Goal: Task Accomplishment & Management: Complete application form

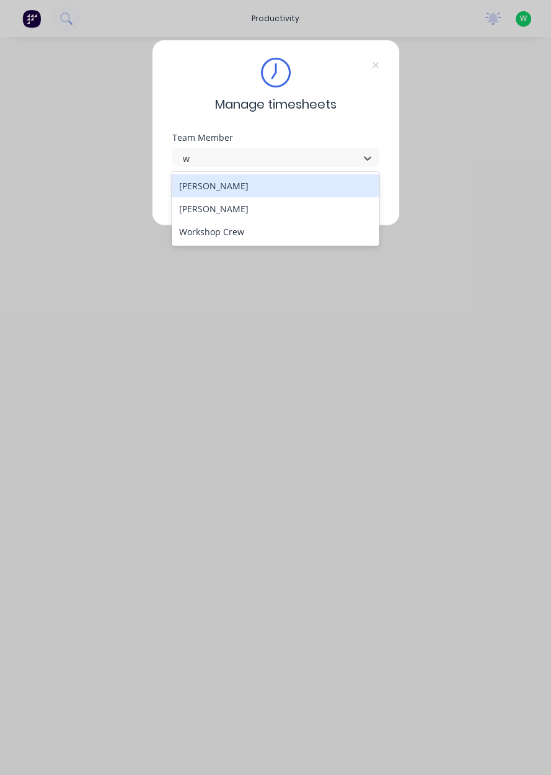
click at [220, 213] on div "[PERSON_NAME]" at bounding box center [276, 208] width 208 height 23
type input "w"
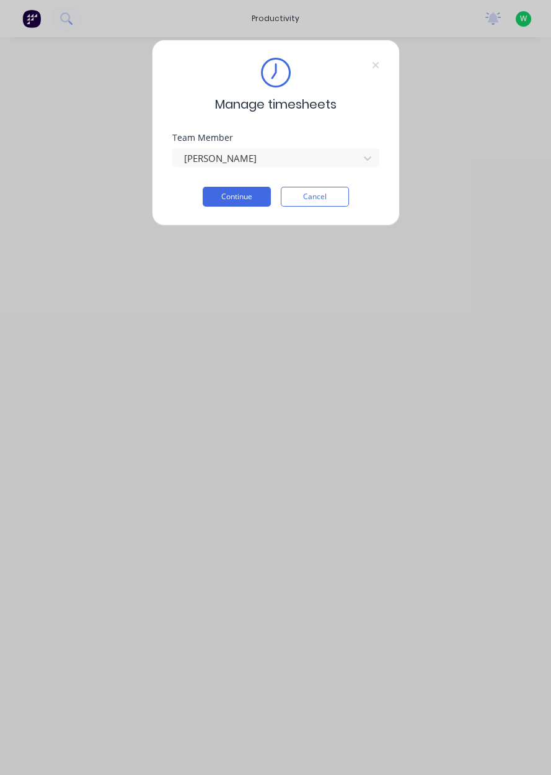
click at [241, 195] on button "Continue" at bounding box center [237, 197] width 68 height 20
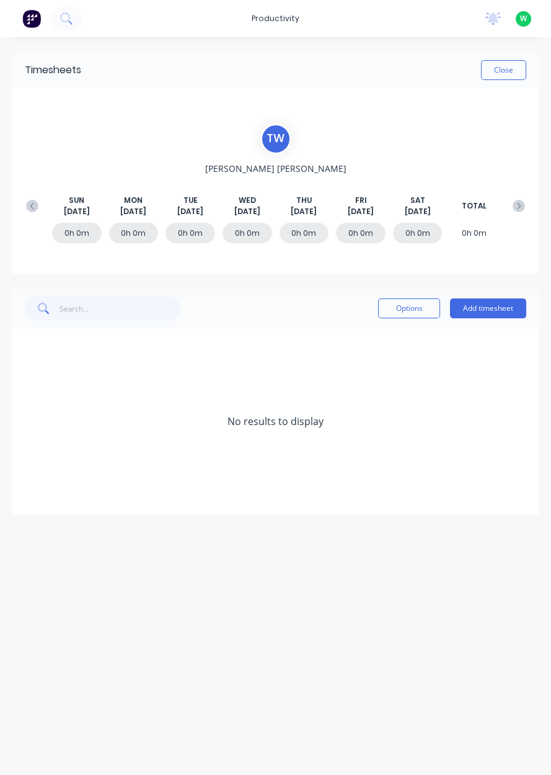
click at [492, 310] on button "Add timesheet" at bounding box center [488, 308] width 76 height 20
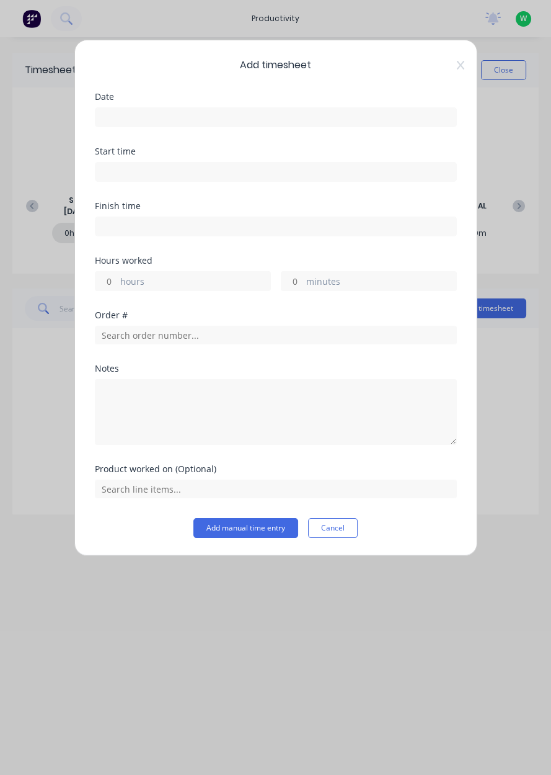
click at [297, 115] on input at bounding box center [276, 117] width 361 height 19
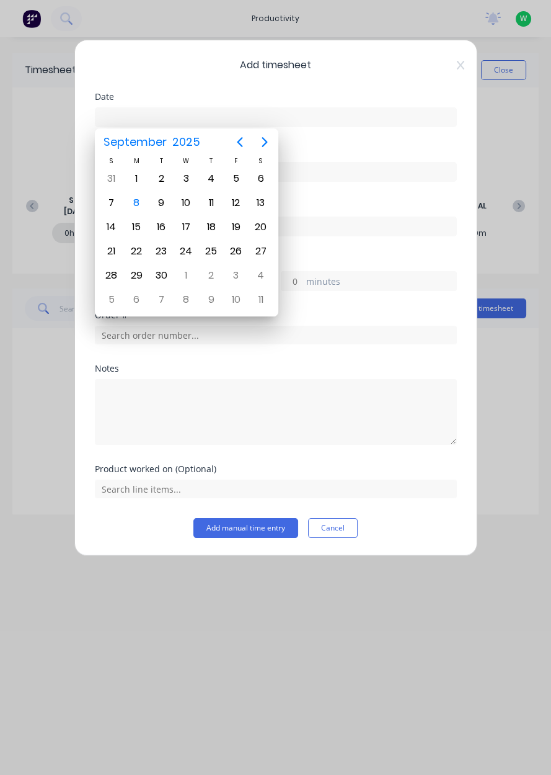
click at [136, 202] on div "8" at bounding box center [136, 203] width 19 height 19
type input "[DATE]"
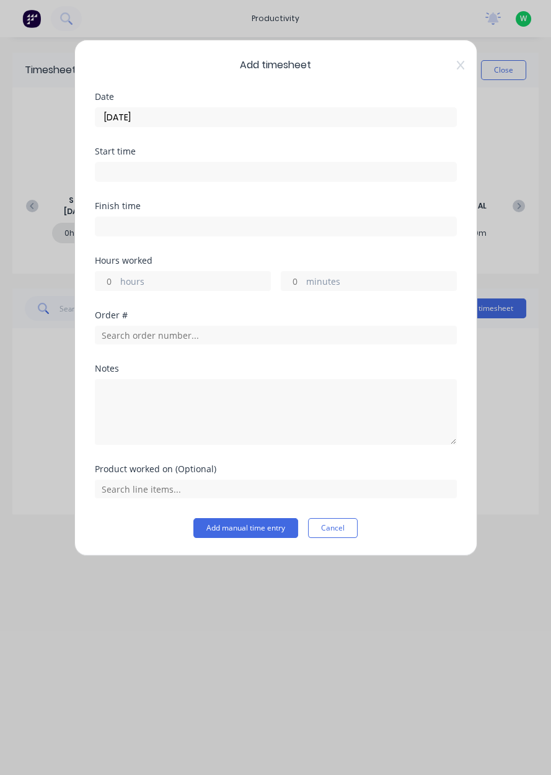
click at [197, 282] on label "hours" at bounding box center [195, 283] width 150 height 16
click at [117, 282] on input "hours" at bounding box center [107, 281] width 22 height 19
type input "2.5"
click at [205, 335] on input "text" at bounding box center [276, 335] width 362 height 19
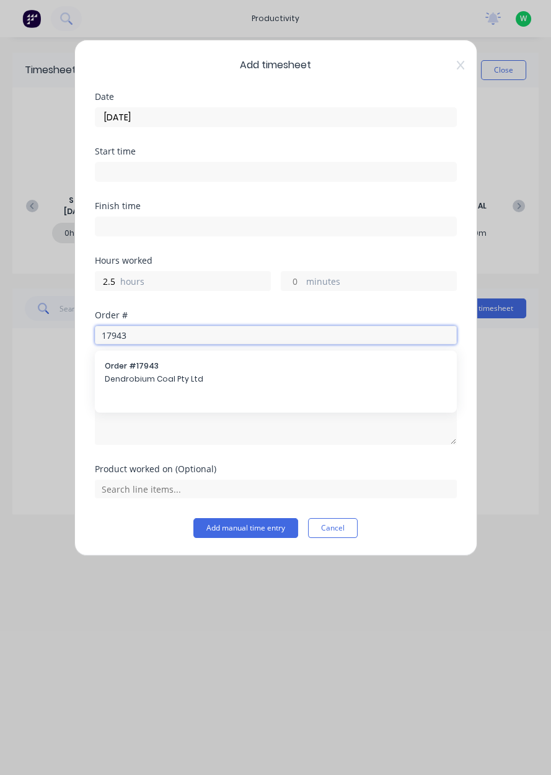
type input "17943"
click at [173, 368] on span "Order # 17943" at bounding box center [276, 365] width 342 height 11
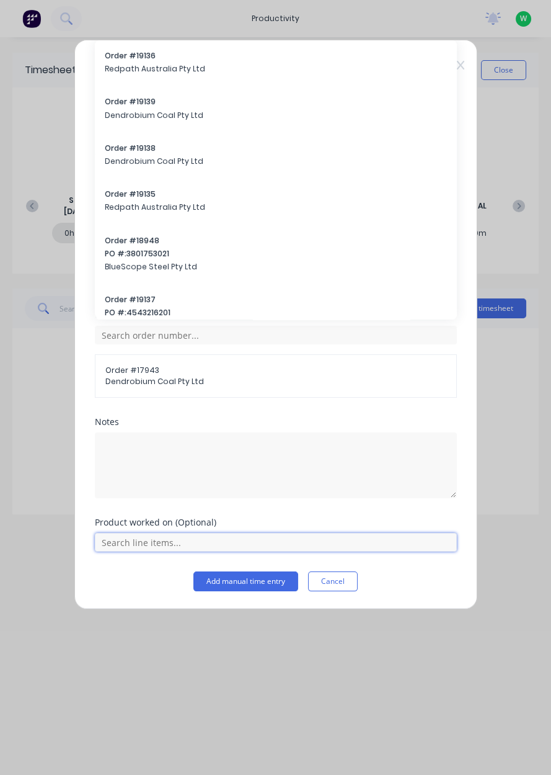
click at [269, 538] on input "text" at bounding box center [276, 542] width 362 height 19
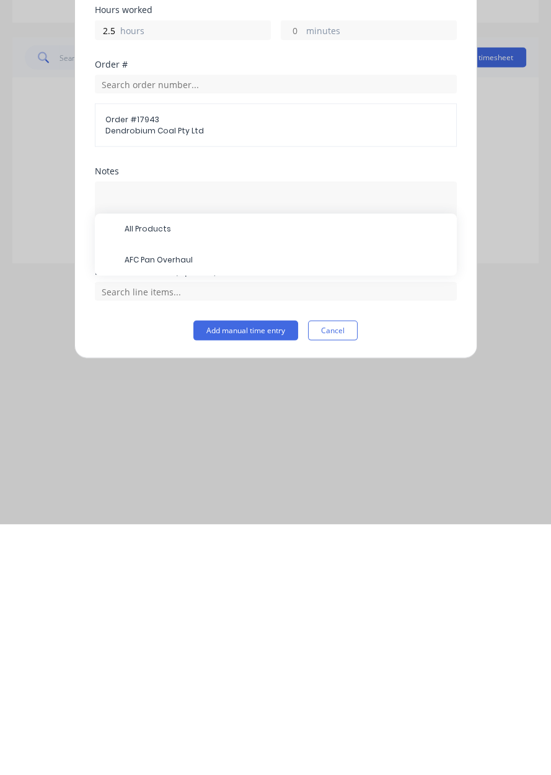
click at [184, 506] on span "AFC Pan Overhaul" at bounding box center [286, 511] width 323 height 11
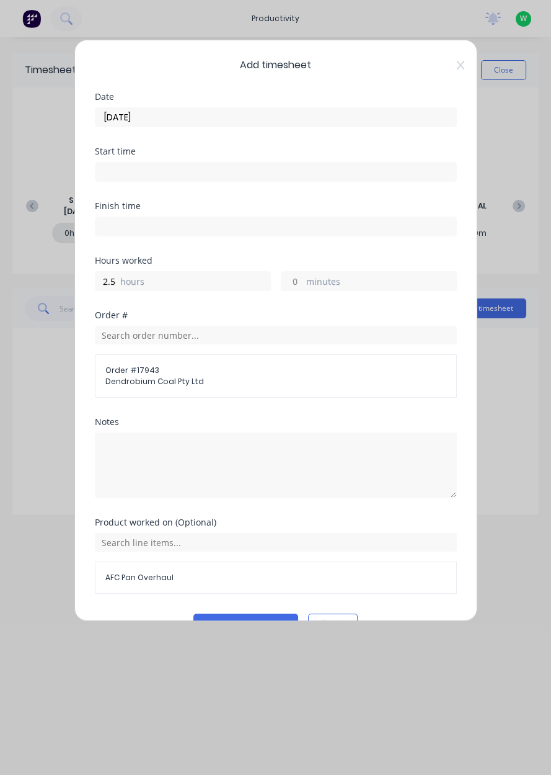
click at [242, 618] on button "Add manual time entry" at bounding box center [246, 624] width 105 height 20
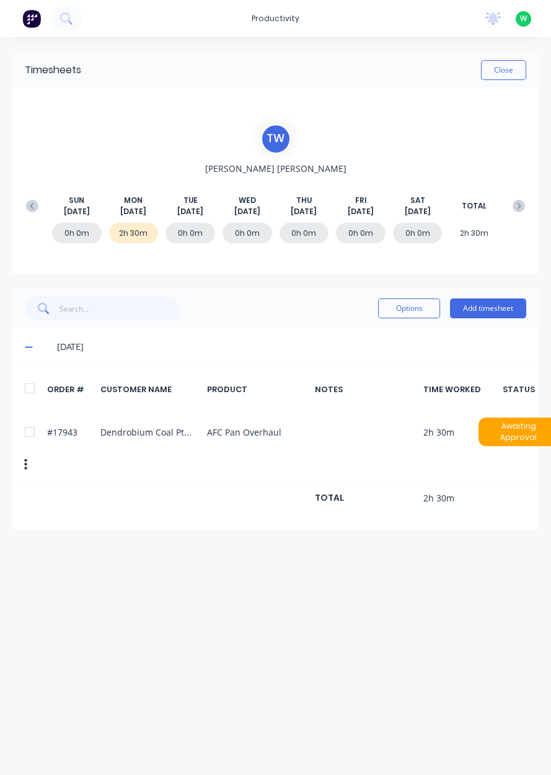
click at [489, 310] on button "Add timesheet" at bounding box center [488, 308] width 76 height 20
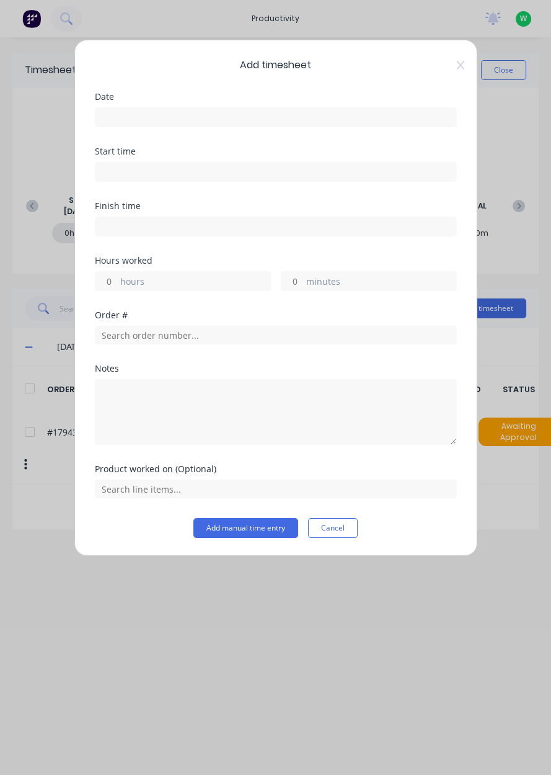
click at [272, 120] on input at bounding box center [276, 117] width 361 height 19
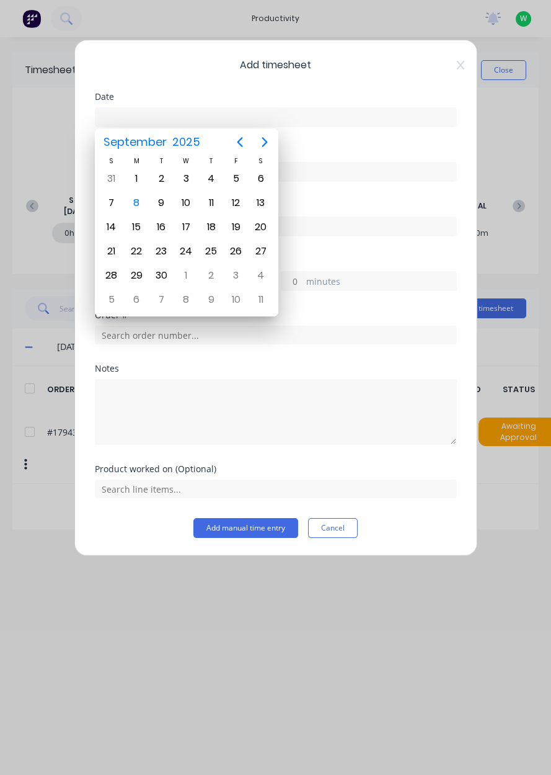
click at [132, 201] on div "8" at bounding box center [136, 203] width 19 height 19
type input "[DATE]"
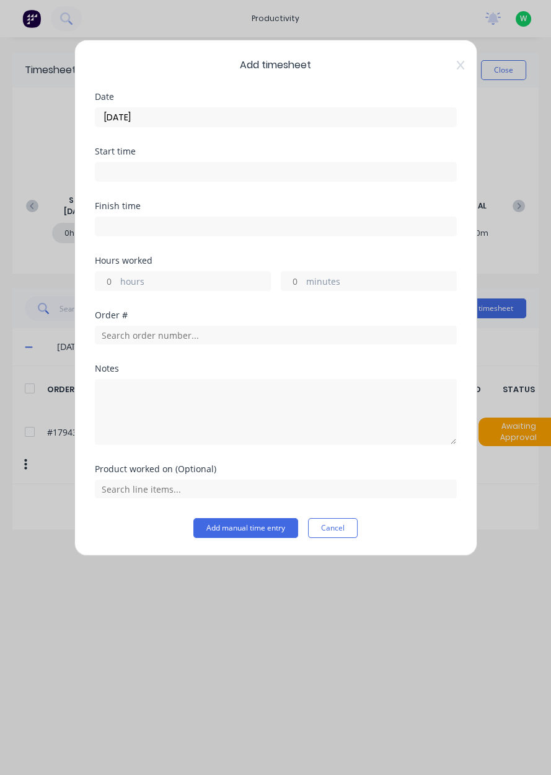
click at [201, 281] on label "hours" at bounding box center [195, 283] width 150 height 16
click at [117, 281] on input "hours" at bounding box center [107, 281] width 22 height 19
type input "1.5"
click at [214, 338] on input "text" at bounding box center [276, 335] width 362 height 19
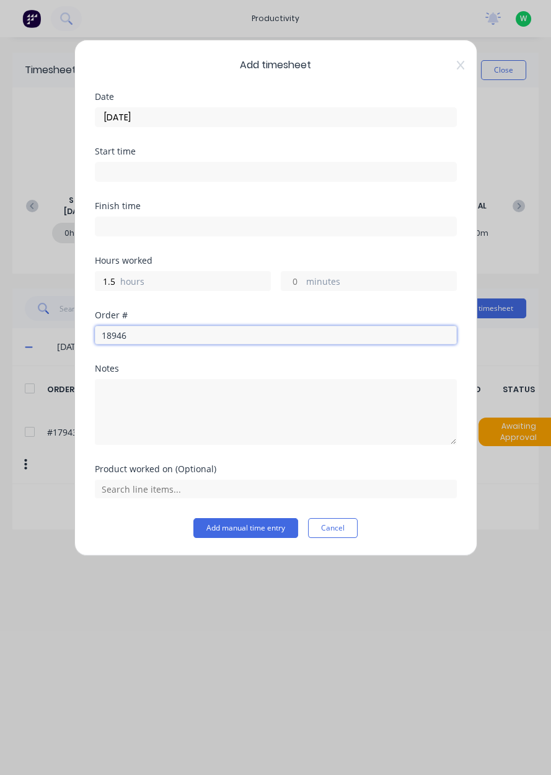
type input "18946"
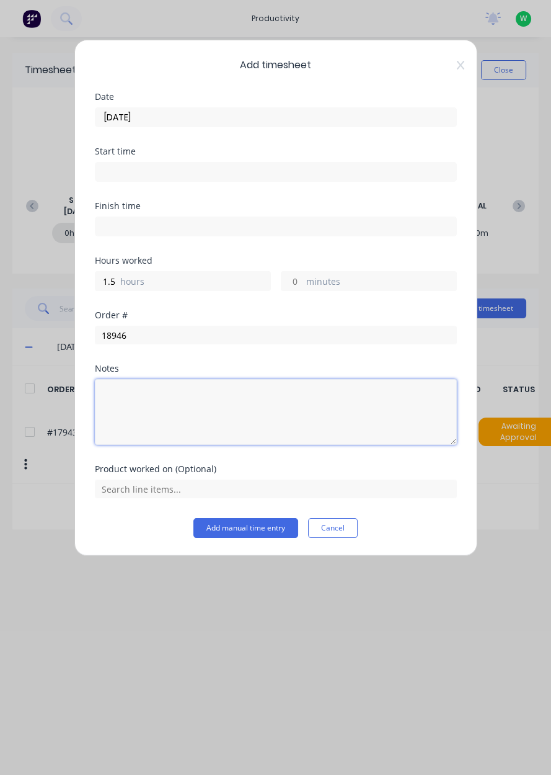
click at [164, 380] on textarea at bounding box center [276, 412] width 362 height 66
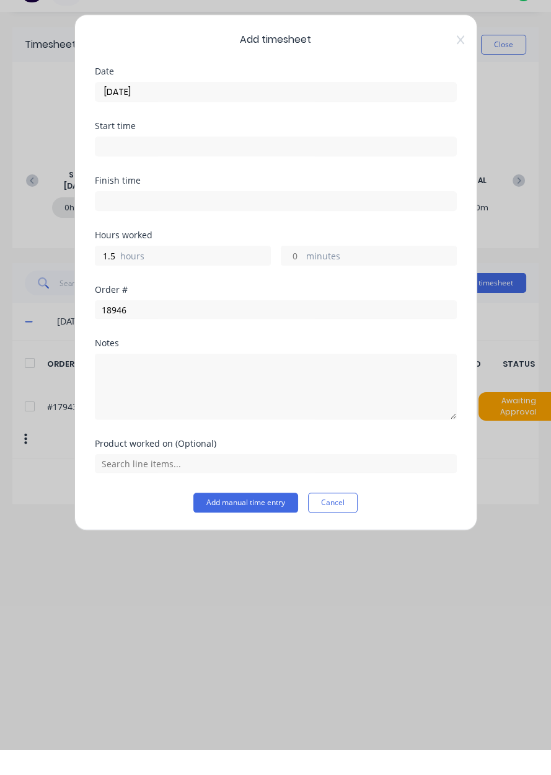
click at [251, 529] on button "Add manual time entry" at bounding box center [246, 528] width 105 height 20
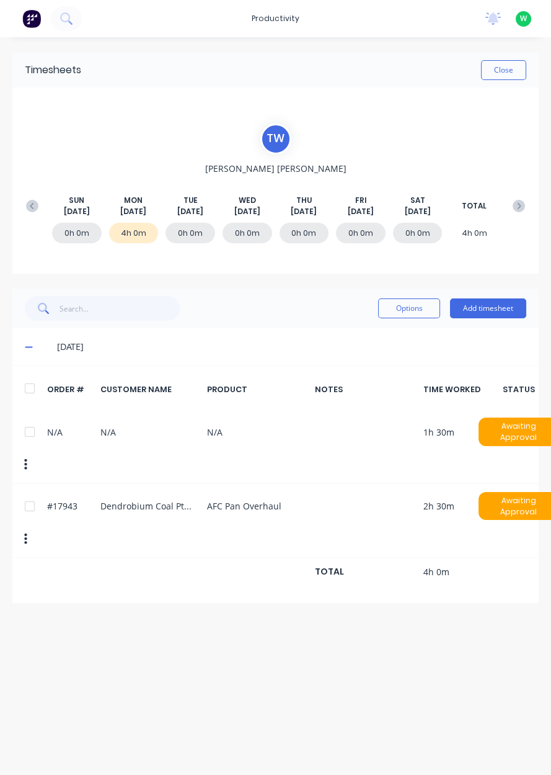
click at [33, 424] on div at bounding box center [29, 431] width 25 height 25
click at [406, 306] on button "Options" at bounding box center [409, 308] width 62 height 20
click at [355, 338] on div "Delete" at bounding box center [382, 340] width 96 height 18
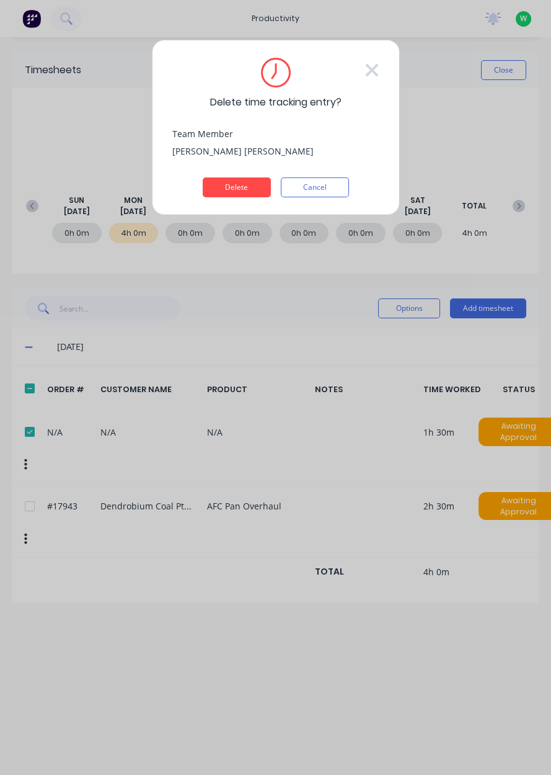
click at [241, 189] on button "Delete" at bounding box center [237, 187] width 68 height 20
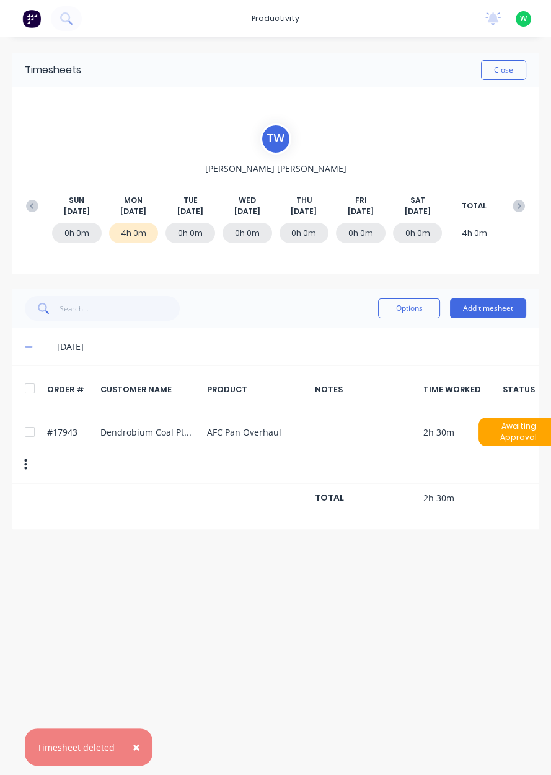
click at [493, 311] on button "Add timesheet" at bounding box center [488, 308] width 76 height 20
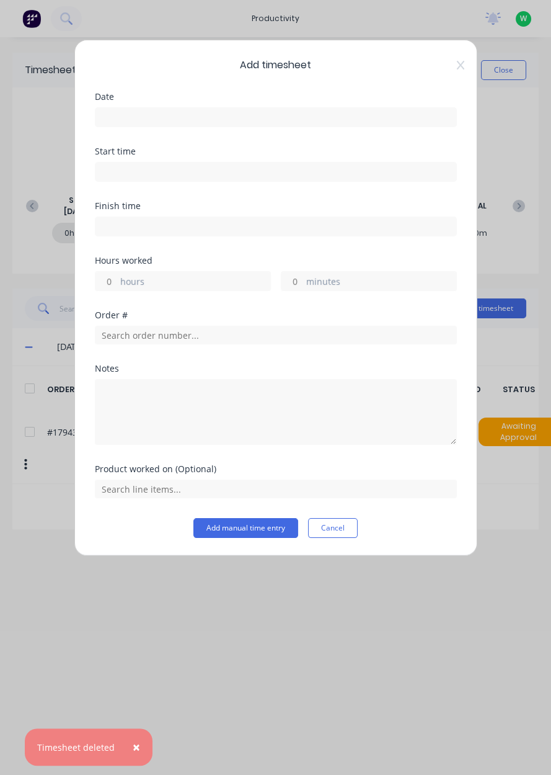
click at [239, 122] on input at bounding box center [276, 117] width 361 height 19
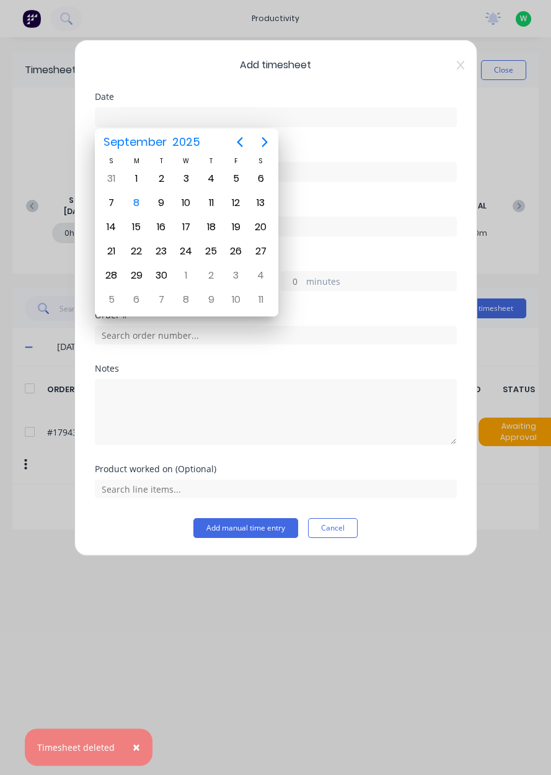
click at [136, 199] on div "8" at bounding box center [136, 203] width 19 height 19
type input "[DATE]"
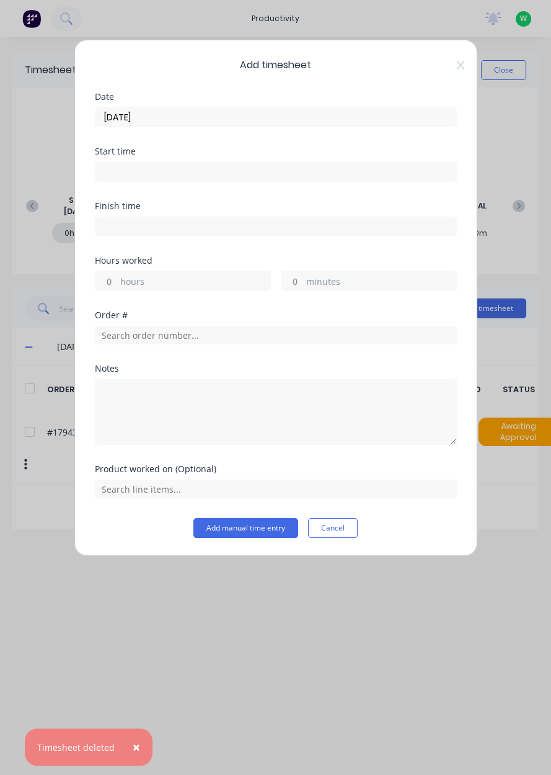
click at [190, 285] on label "hours" at bounding box center [195, 283] width 150 height 16
click at [117, 285] on input "hours" at bounding box center [107, 281] width 22 height 19
type input "1.5"
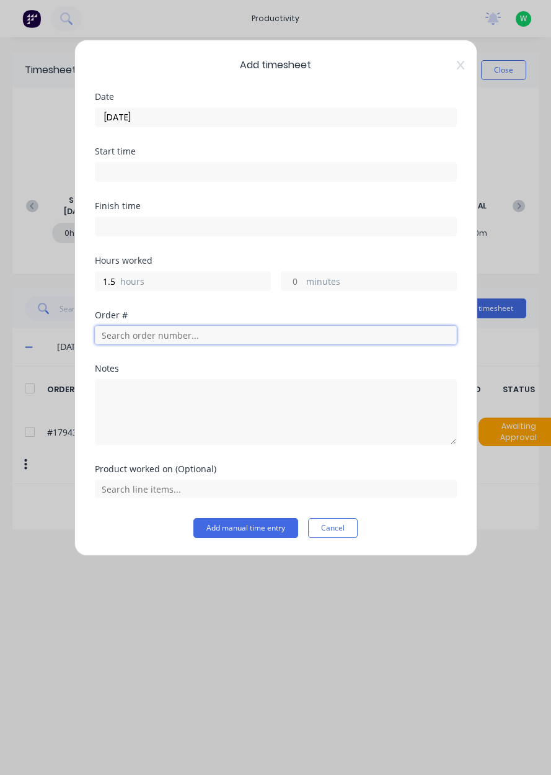
click at [197, 336] on input "text" at bounding box center [276, 335] width 362 height 19
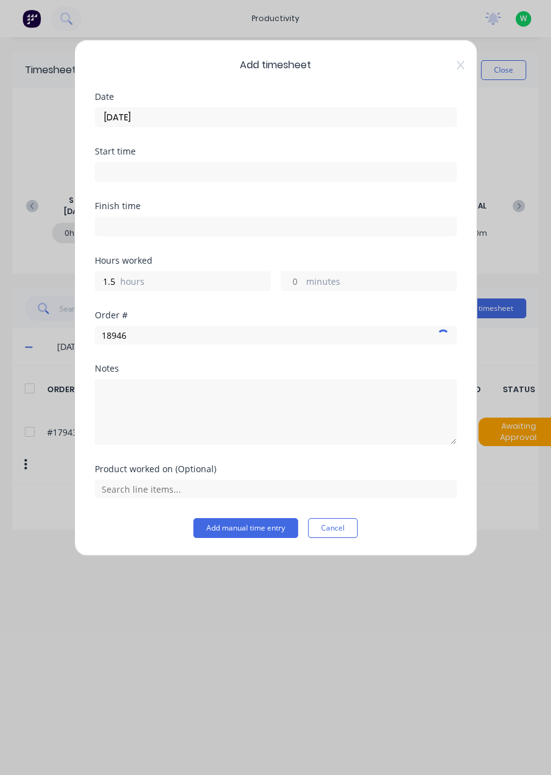
click at [170, 376] on div at bounding box center [276, 410] width 362 height 69
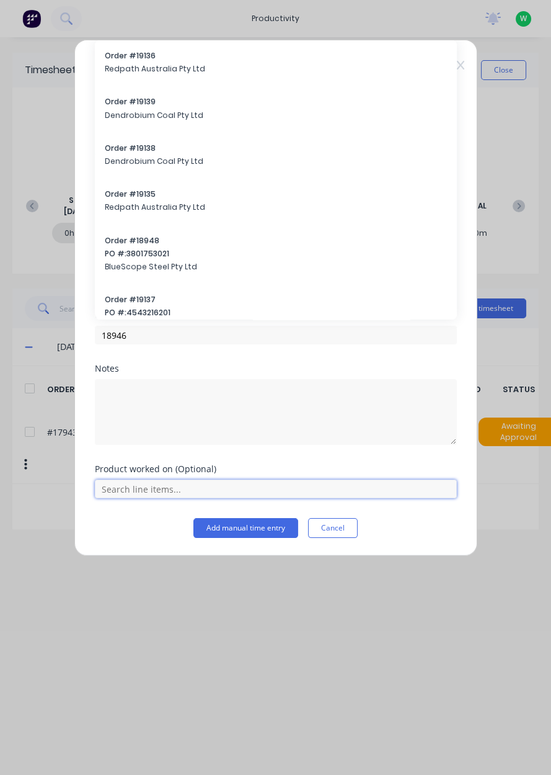
click at [217, 486] on input "text" at bounding box center [276, 489] width 362 height 19
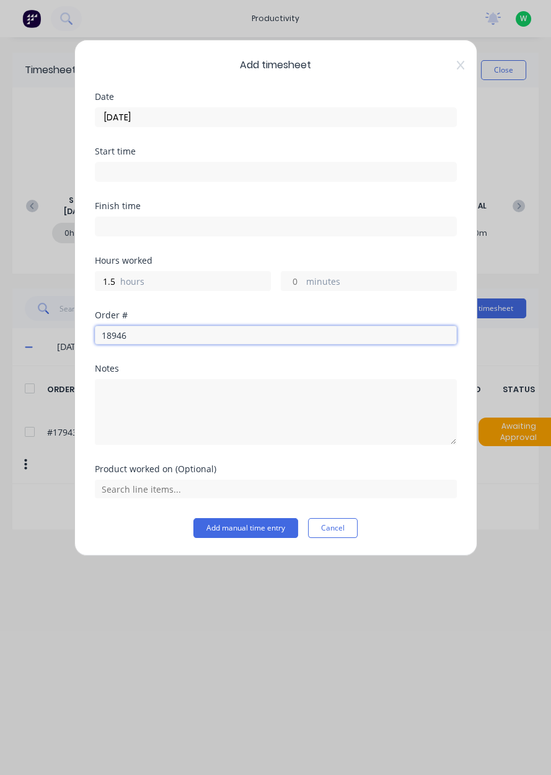
click at [237, 336] on input "18946" at bounding box center [276, 335] width 362 height 19
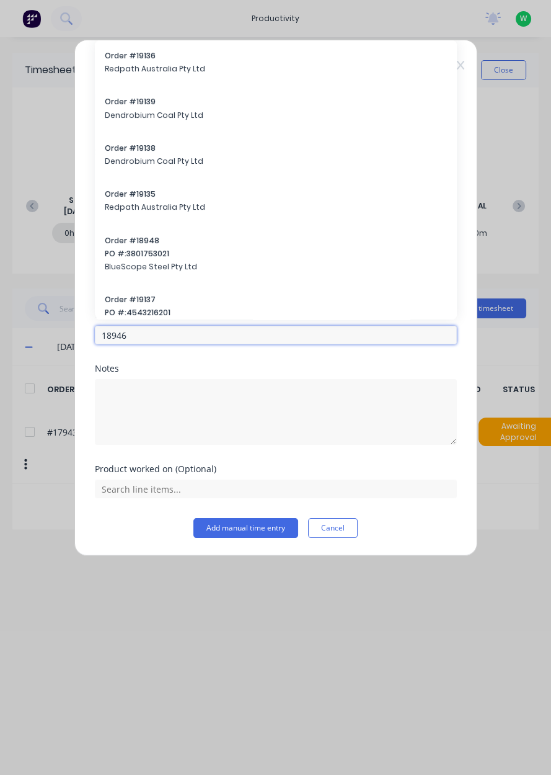
click at [230, 338] on input "18946" at bounding box center [276, 335] width 362 height 19
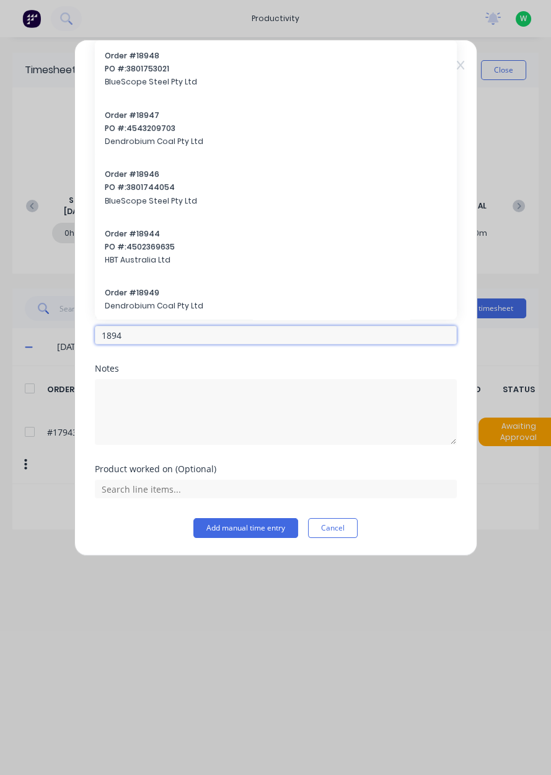
type input "18946"
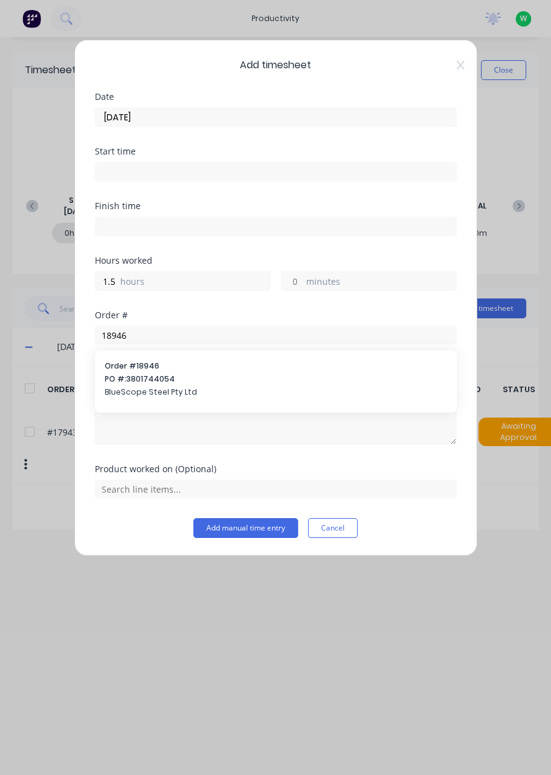
click at [161, 377] on span "PO #: 3801744054" at bounding box center [276, 378] width 342 height 11
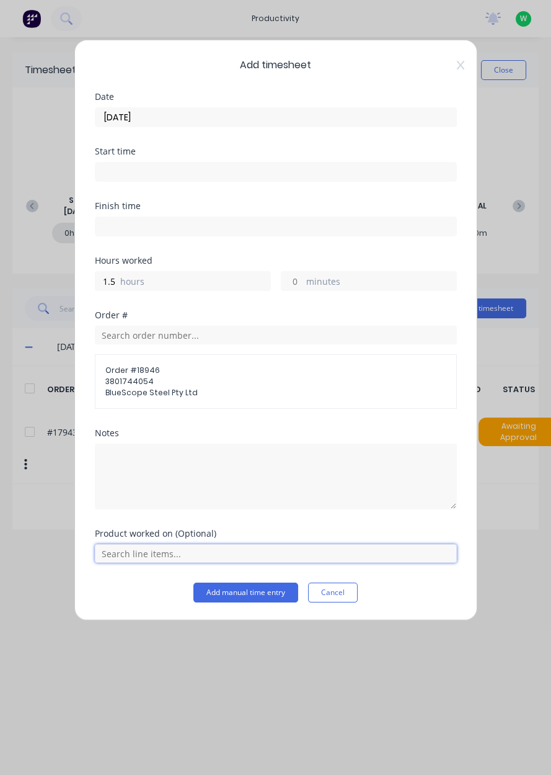
click at [170, 547] on input "text" at bounding box center [276, 553] width 362 height 19
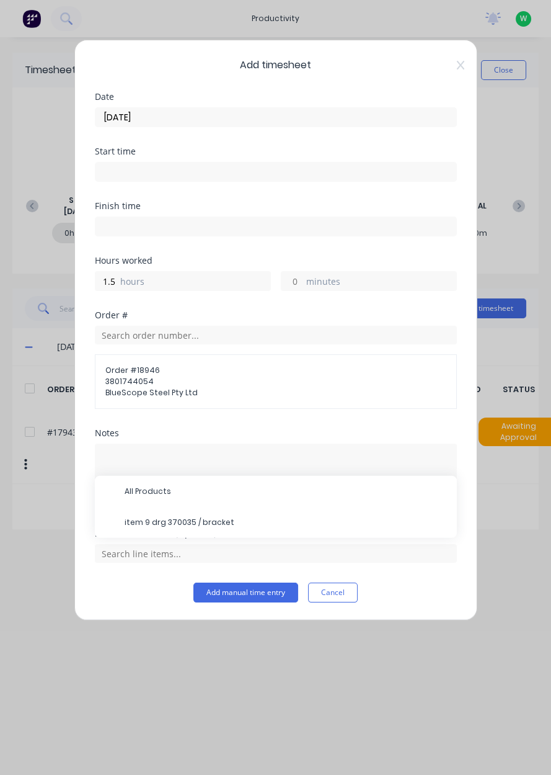
click at [190, 517] on span "item 9 drg 370035 / bracket" at bounding box center [286, 522] width 323 height 11
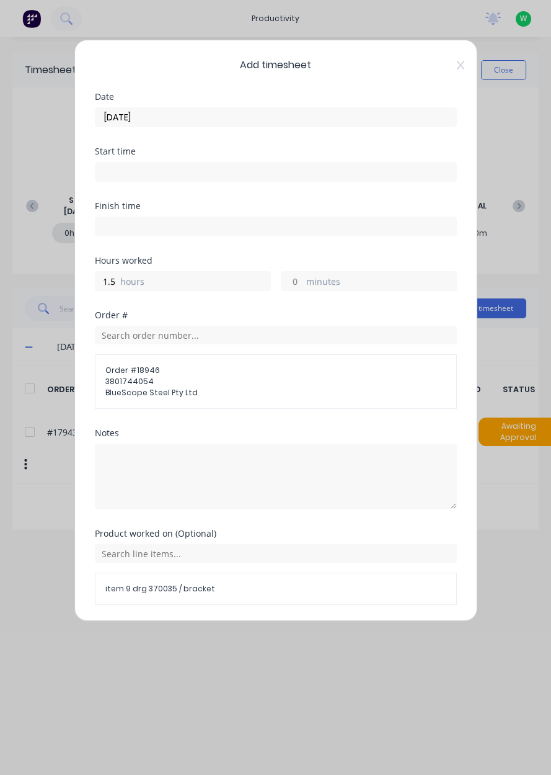
click at [252, 632] on button "Add manual time entry" at bounding box center [246, 635] width 105 height 20
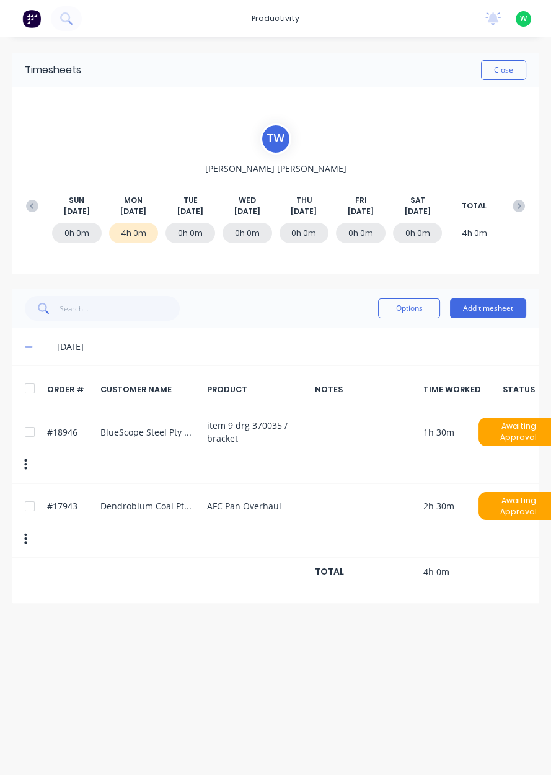
click at [491, 305] on button "Add timesheet" at bounding box center [488, 308] width 76 height 20
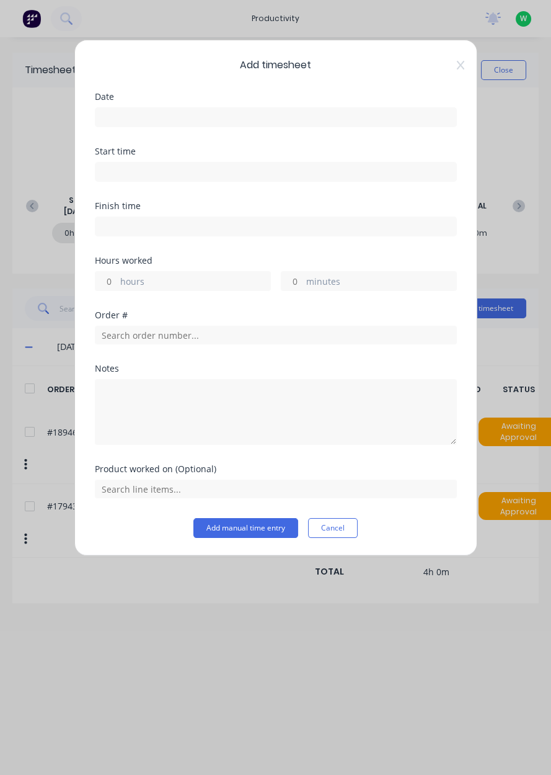
click at [268, 113] on input at bounding box center [276, 117] width 361 height 19
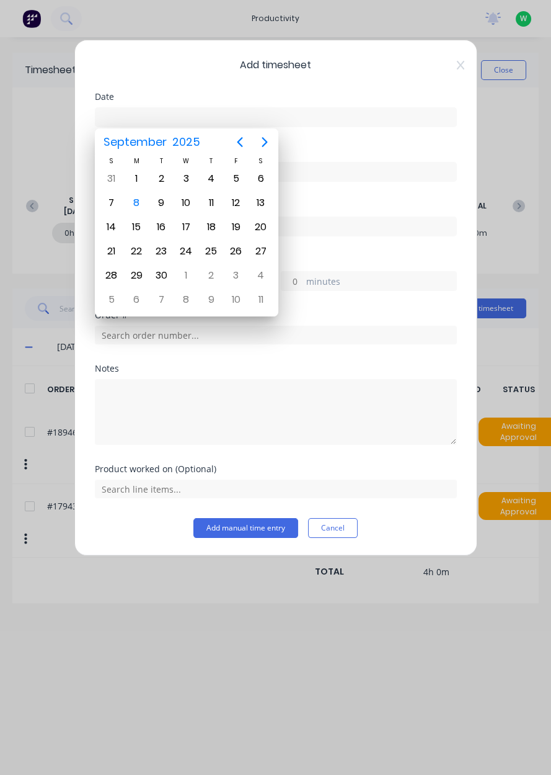
click at [139, 203] on div "8" at bounding box center [136, 203] width 19 height 19
type input "[DATE]"
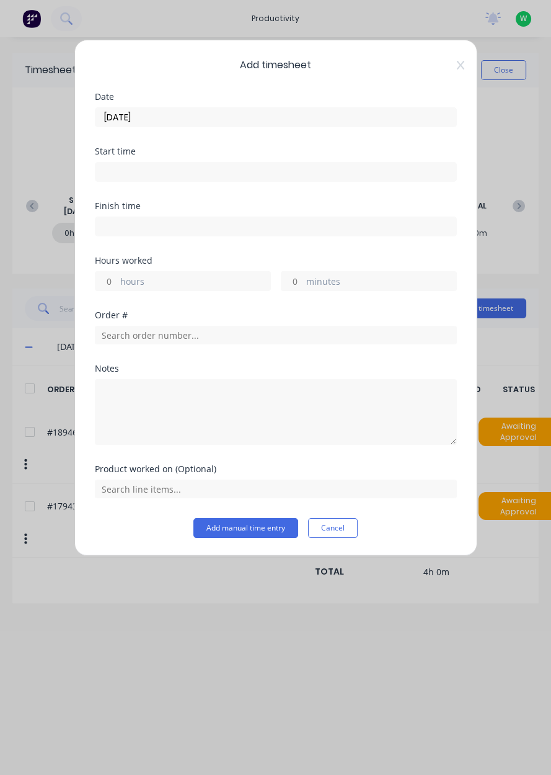
click at [187, 282] on label "hours" at bounding box center [195, 283] width 150 height 16
click at [117, 282] on input "hours" at bounding box center [107, 281] width 22 height 19
type input "4"
click at [217, 334] on input "text" at bounding box center [276, 335] width 362 height 19
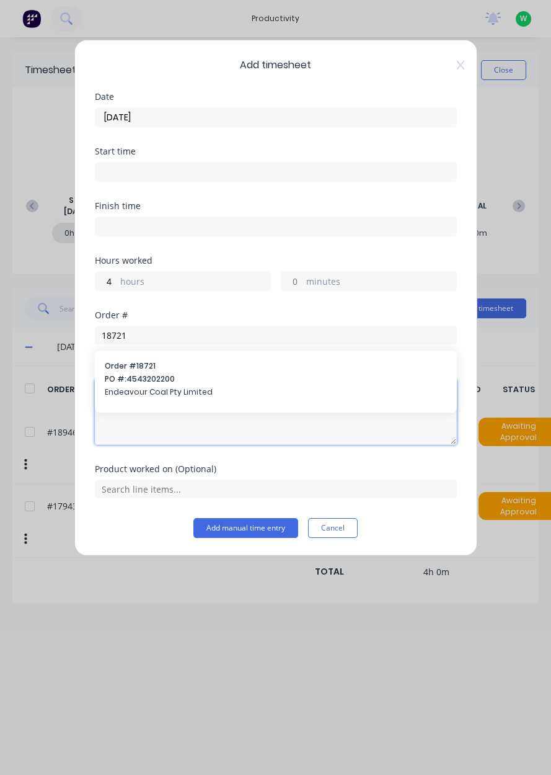
click at [175, 381] on textarea at bounding box center [276, 412] width 362 height 66
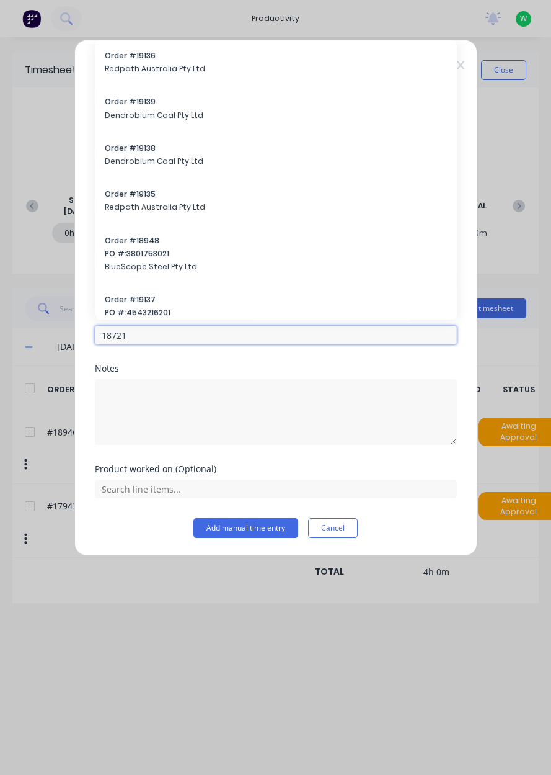
click at [252, 333] on input "18721" at bounding box center [276, 335] width 362 height 19
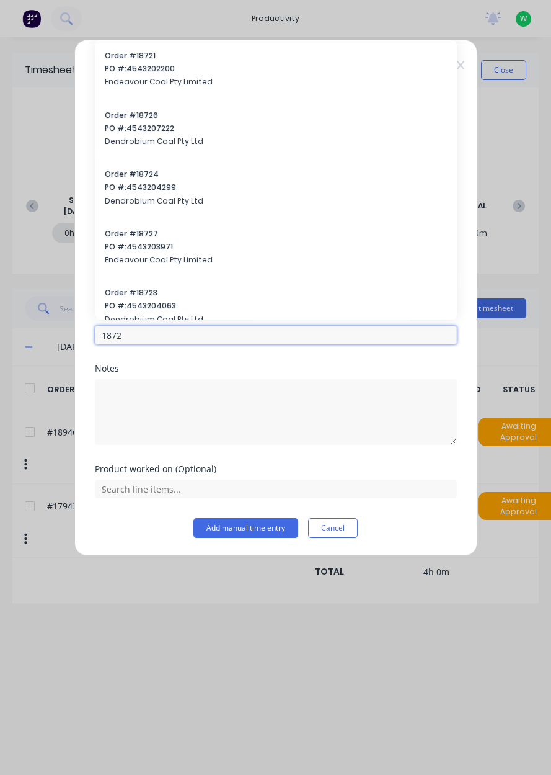
type input "18721"
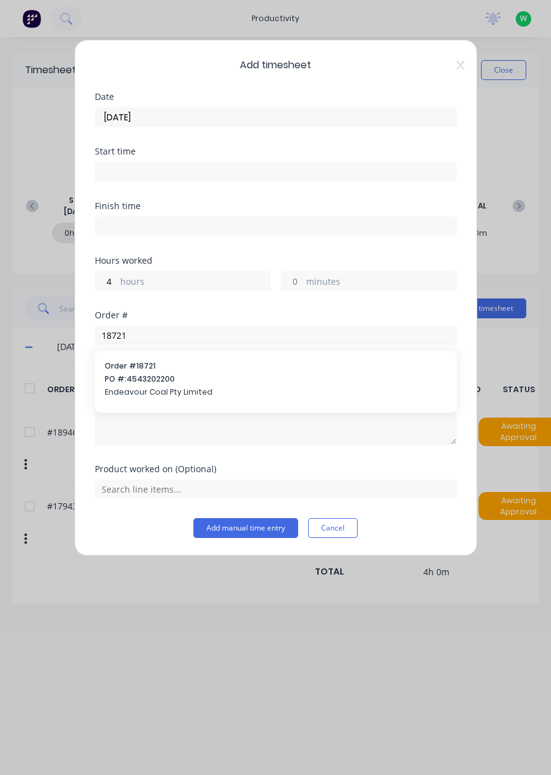
click at [159, 381] on span "PO #: 4543202200" at bounding box center [276, 378] width 342 height 11
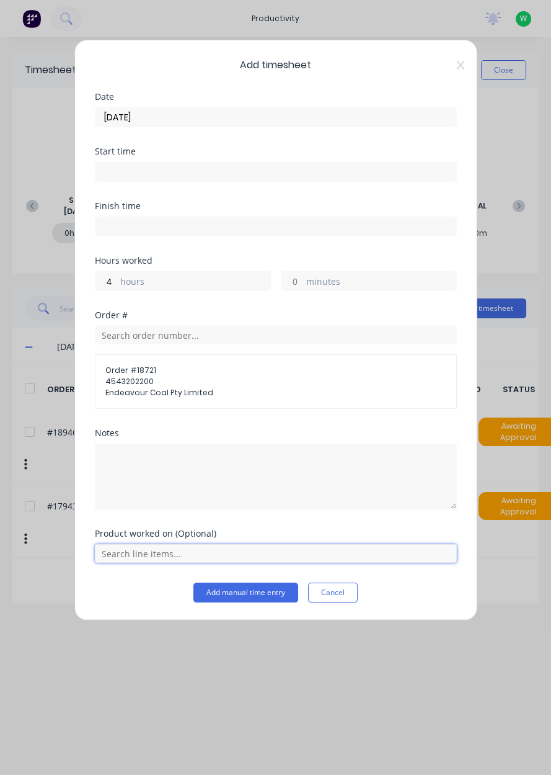
click at [211, 555] on input "text" at bounding box center [276, 553] width 362 height 19
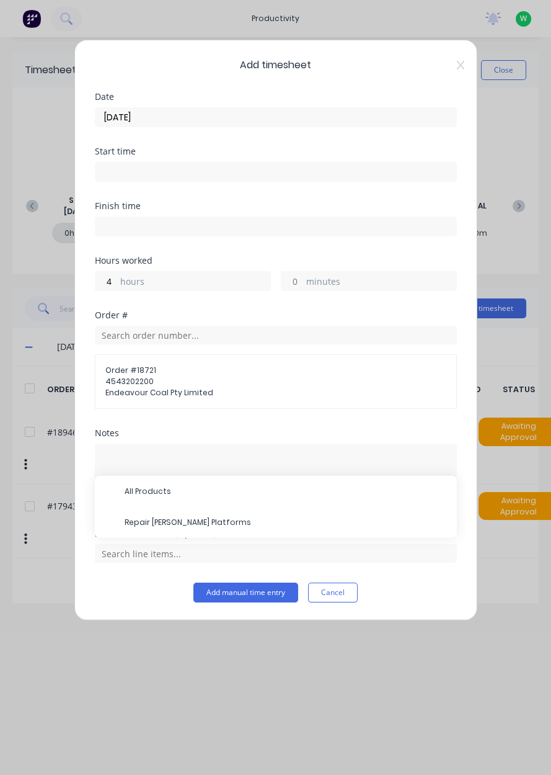
click at [199, 517] on span "Repair [PERSON_NAME] Platforms" at bounding box center [286, 522] width 323 height 11
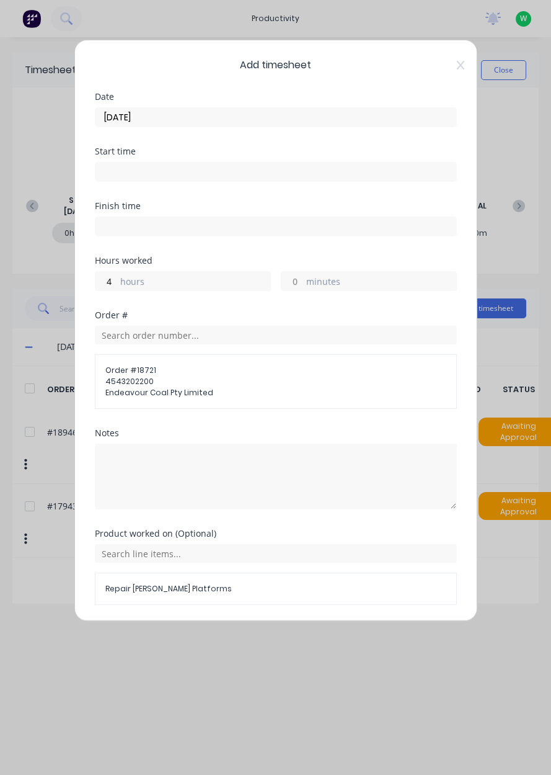
click at [264, 627] on button "Add manual time entry" at bounding box center [246, 635] width 105 height 20
